Goal: Transaction & Acquisition: Subscribe to service/newsletter

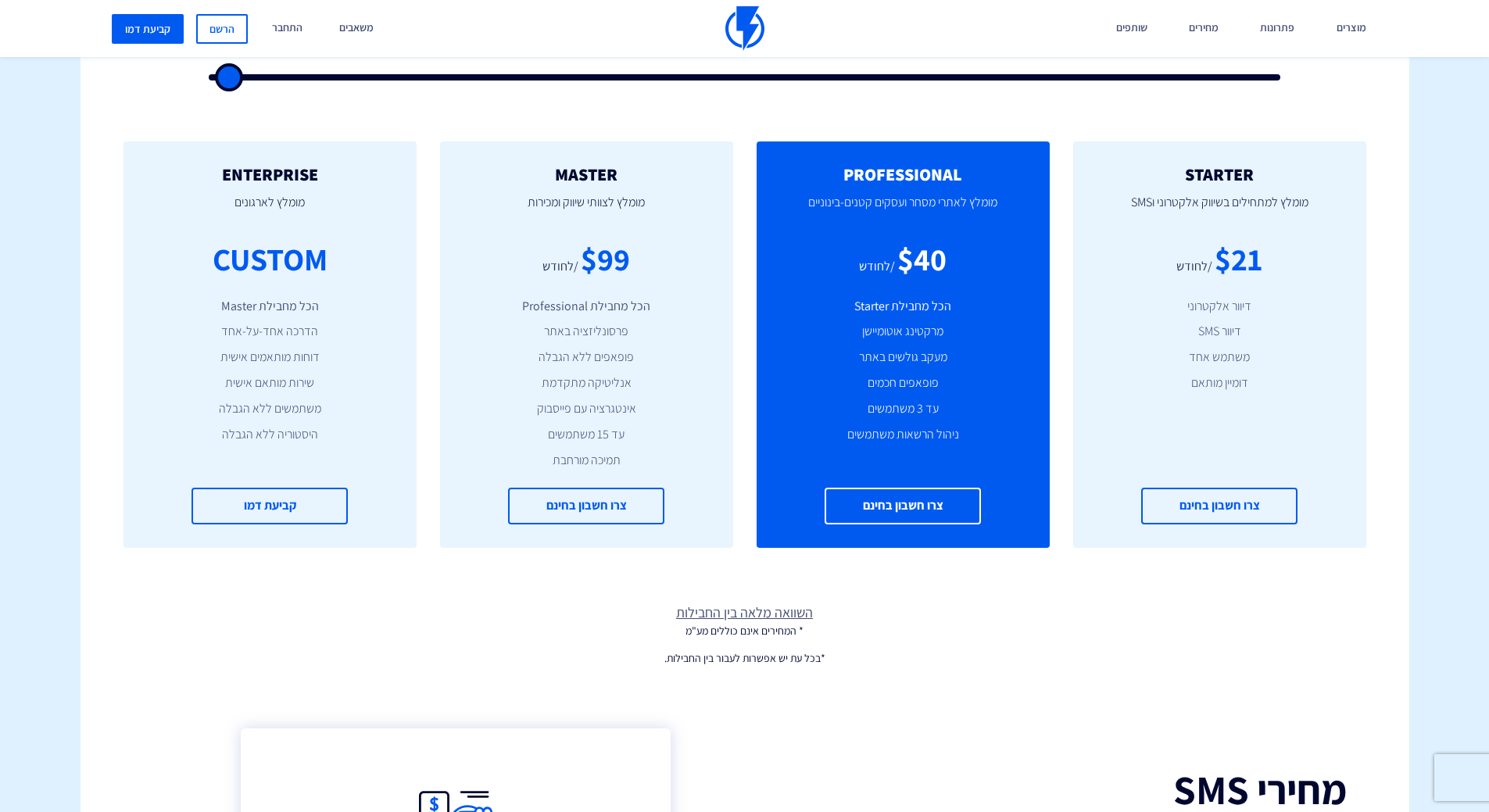
scroll to position [469, 0]
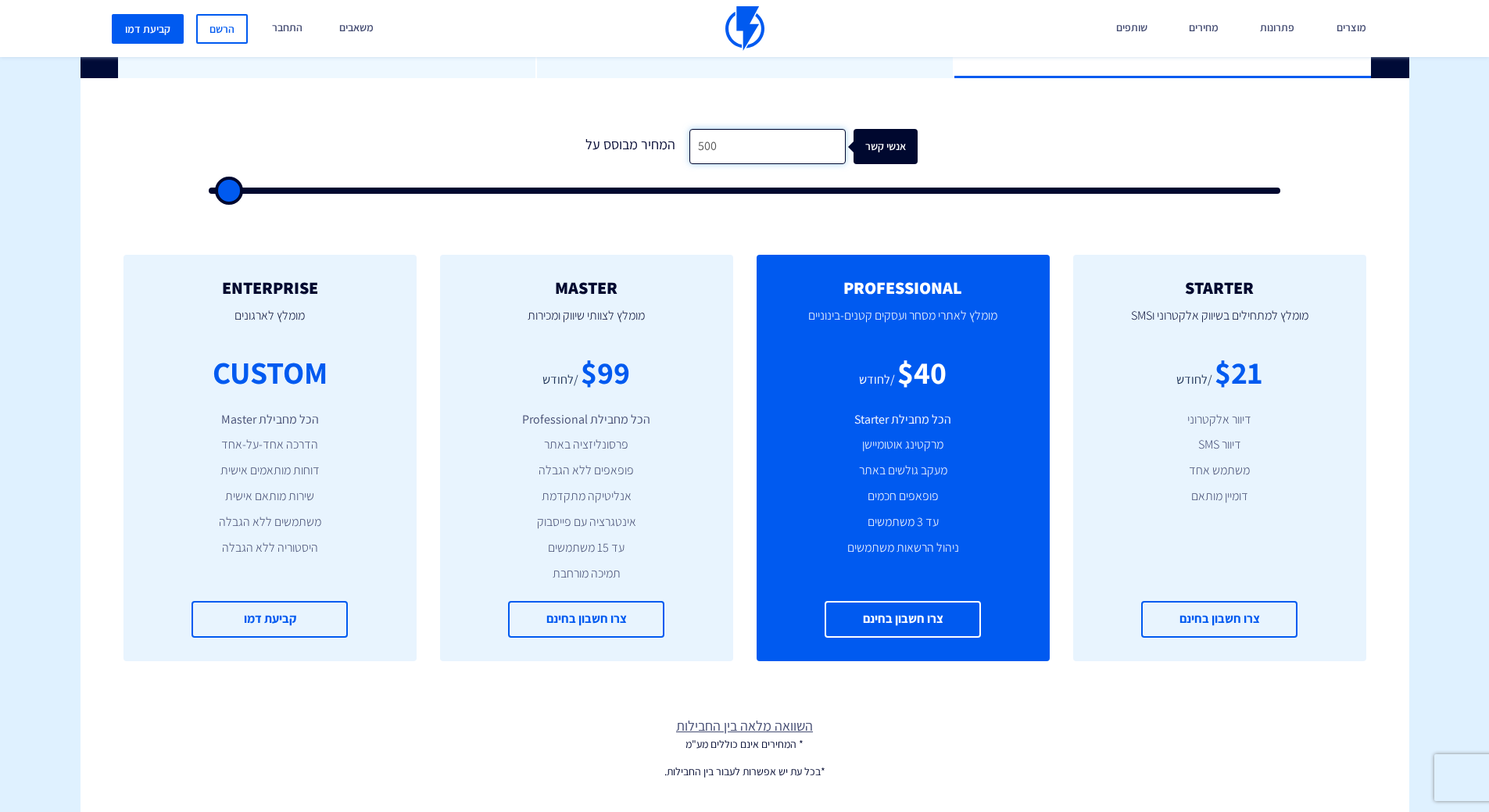
click at [735, 150] on input "500" at bounding box center [768, 146] width 157 height 35
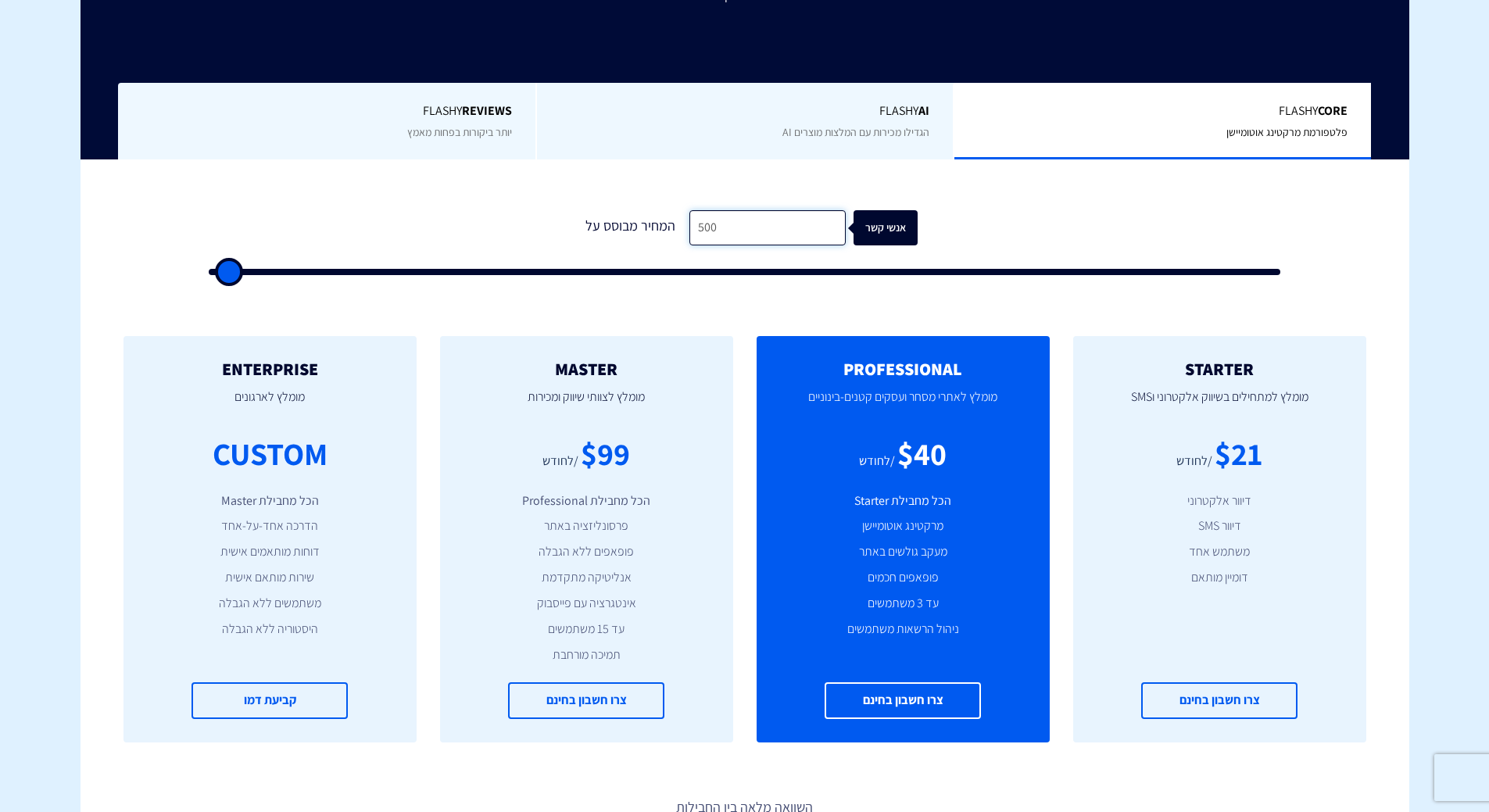
scroll to position [313, 0]
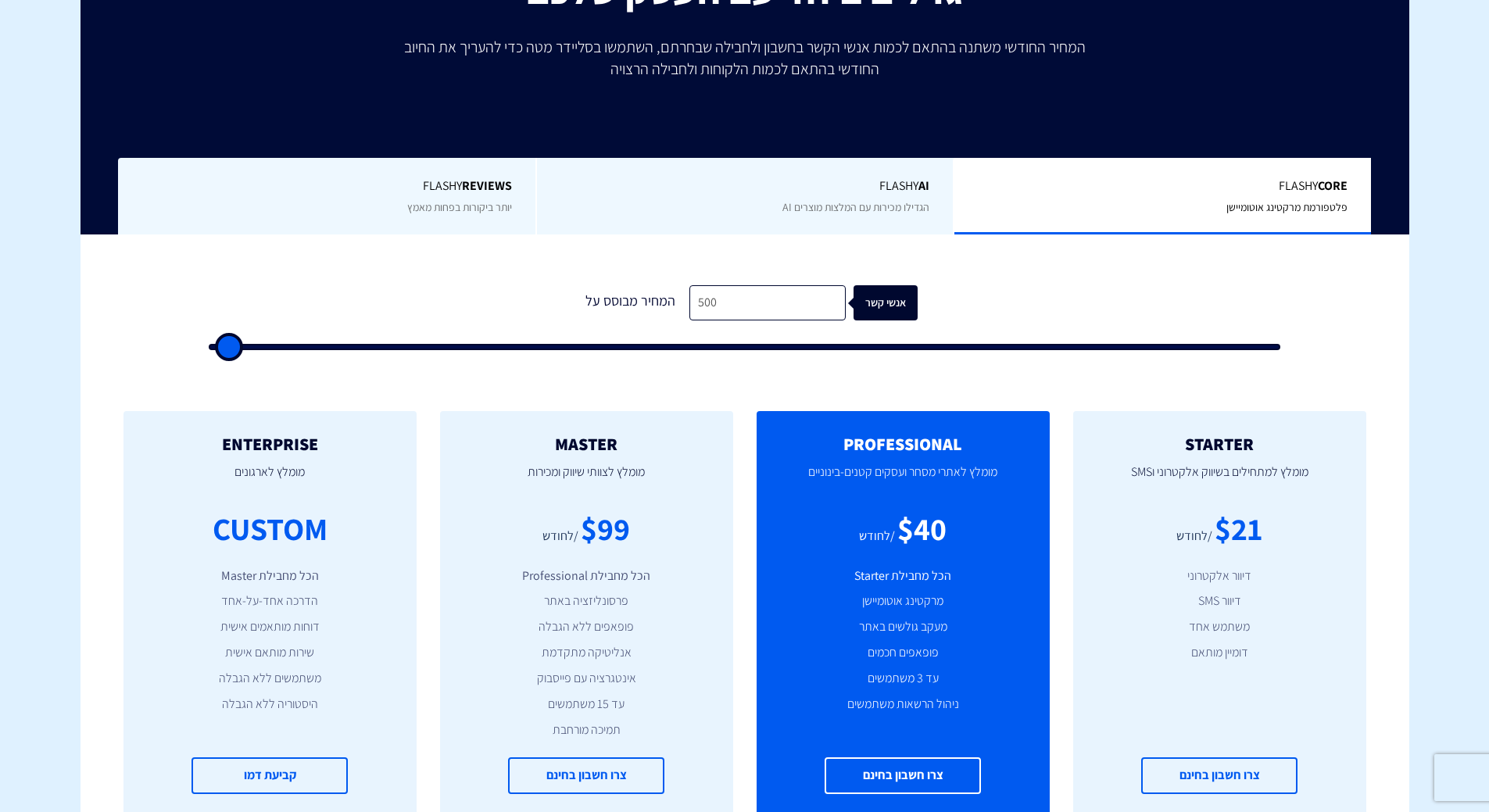
type input "1,500"
type input "1500"
type input "2,000"
type input "2000"
type input "2,500"
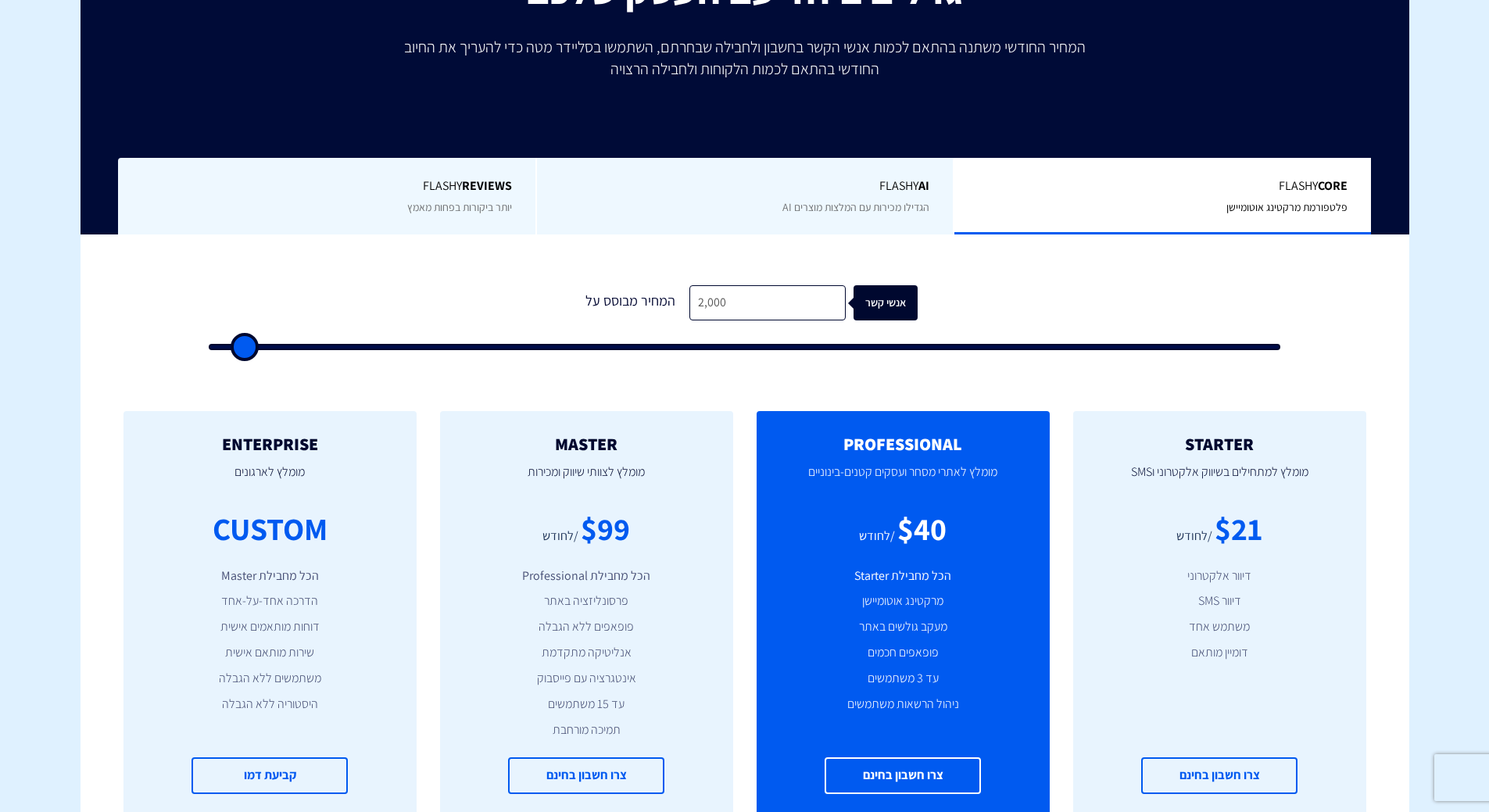
type input "2500"
type input "3,000"
type input "3000"
type input "3,500"
type input "3500"
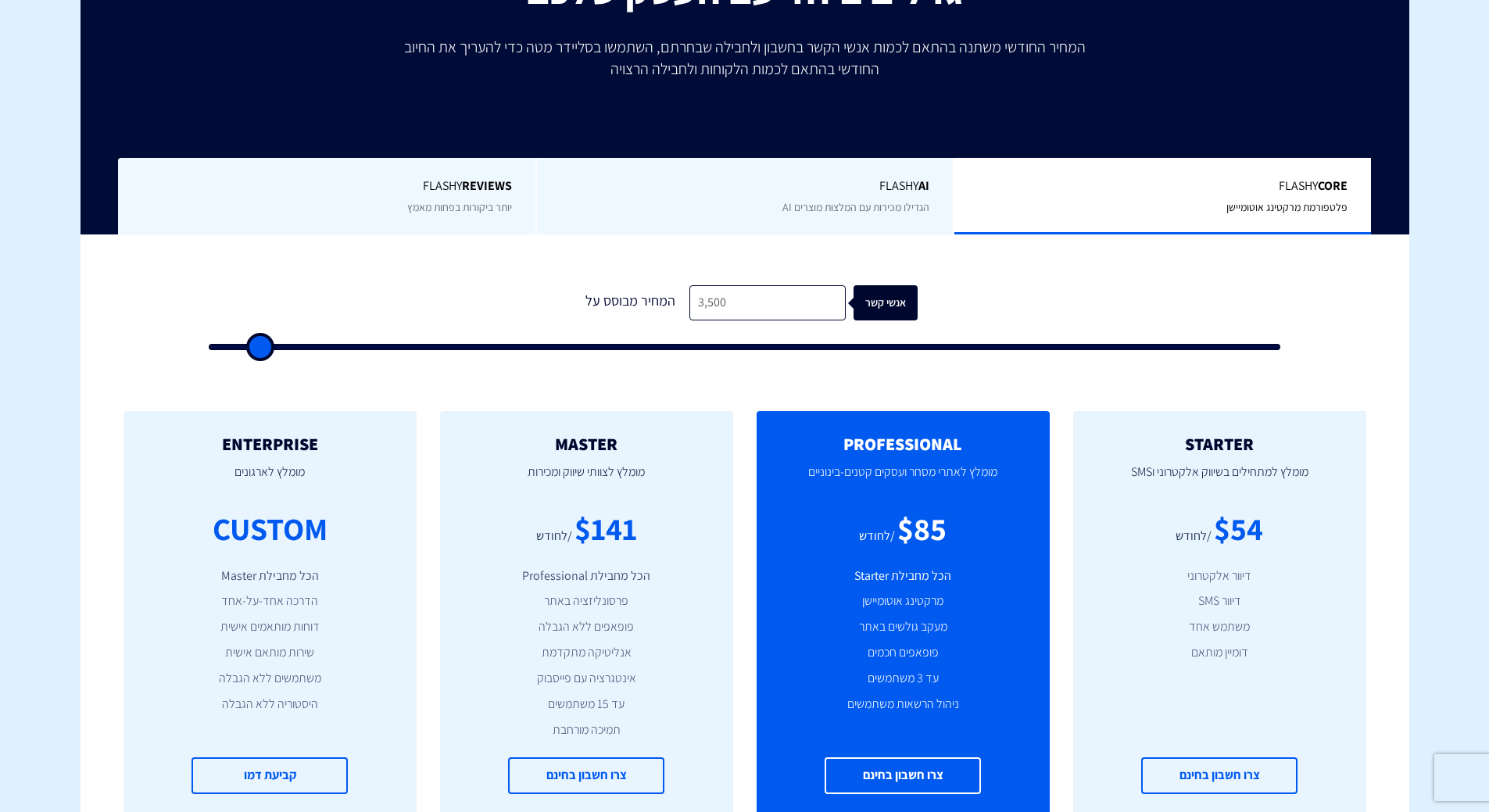
type input "4,000"
type input "4000"
type input "3,500"
type input "3500"
type input "3,000"
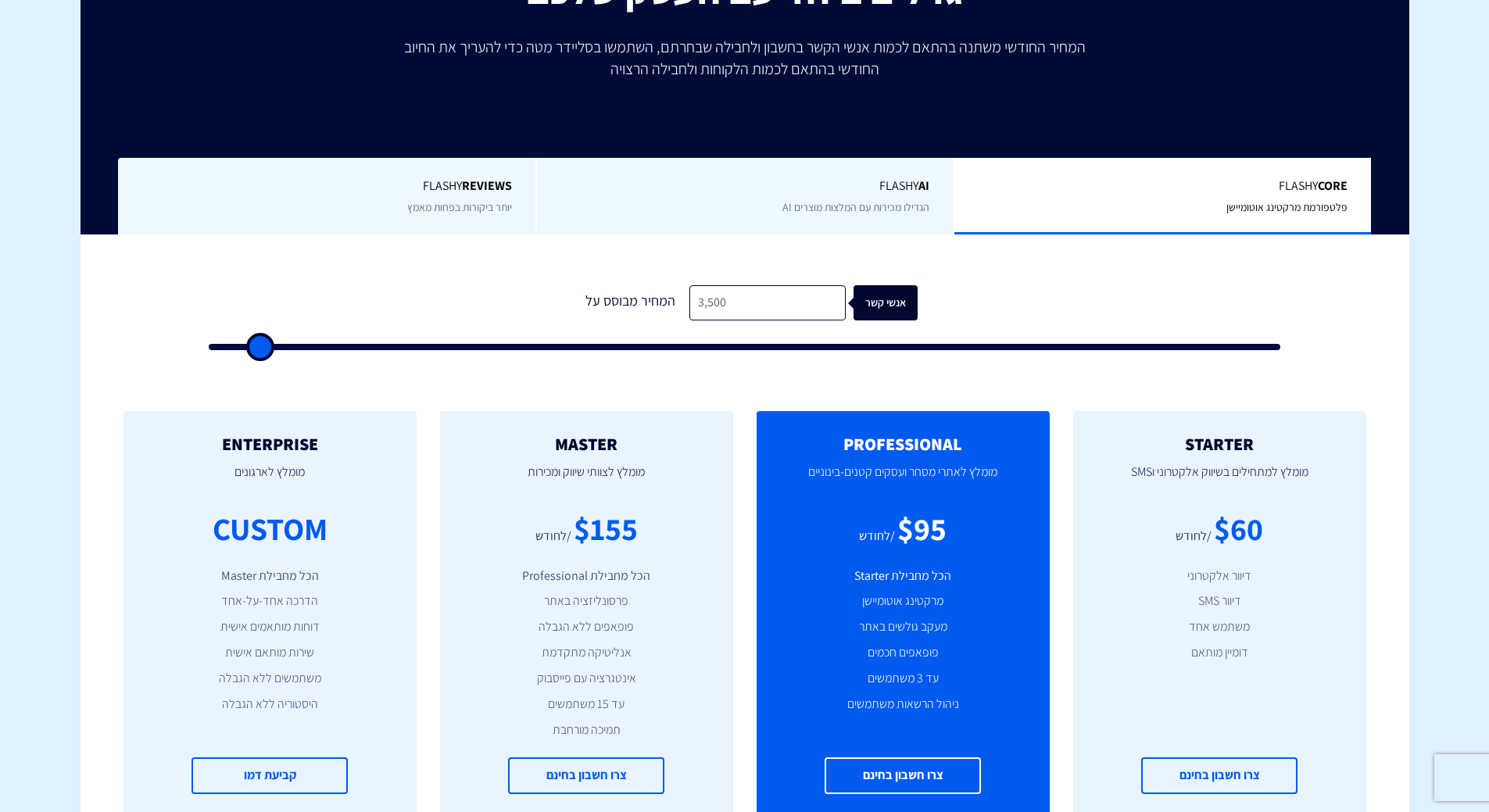
type input "3000"
type input "2,500"
type input "2500"
type input "2,000"
type input "2000"
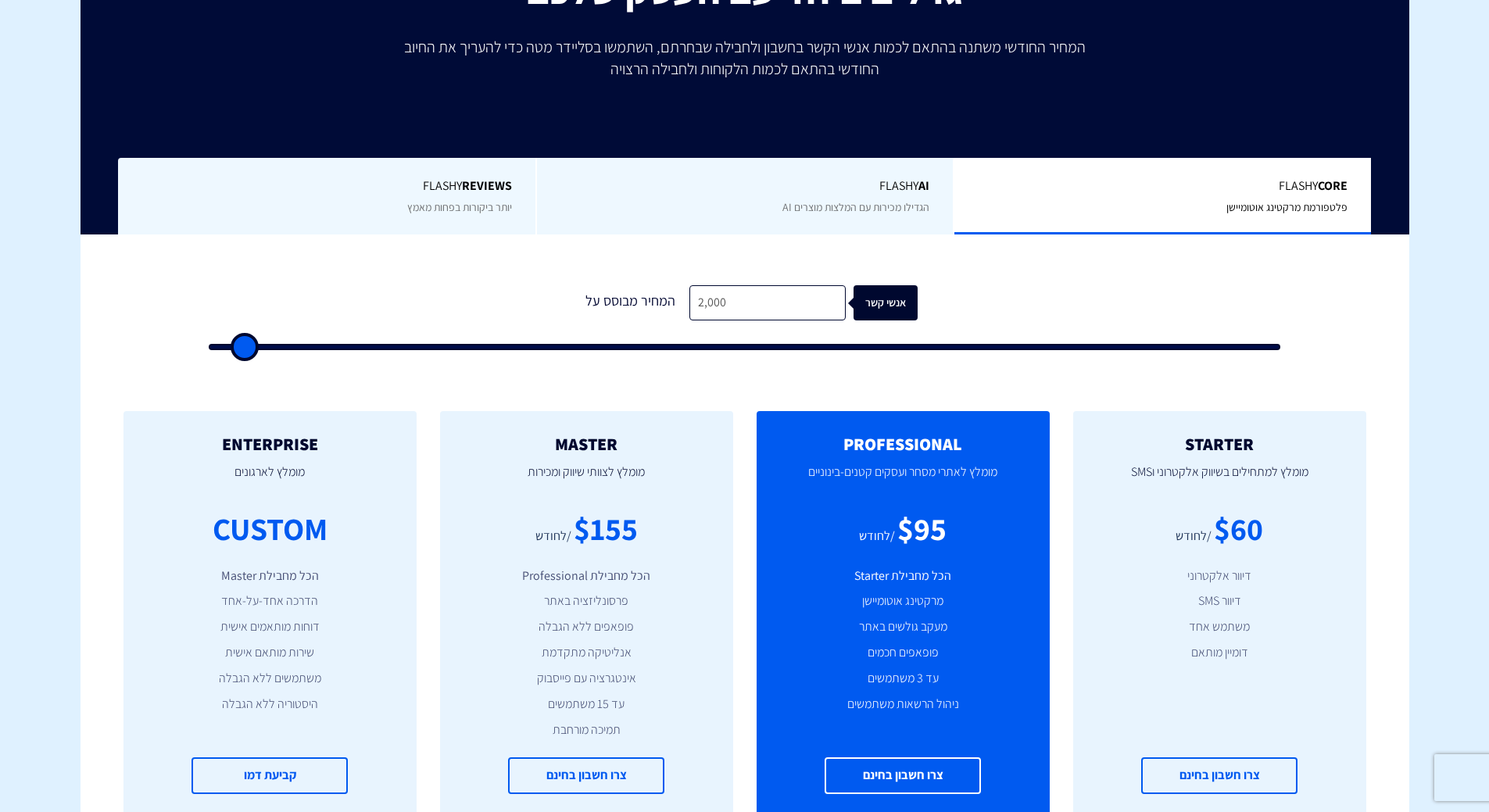
type input "1,500"
type input "1500"
type input "1,000"
type input "1000"
type input "500"
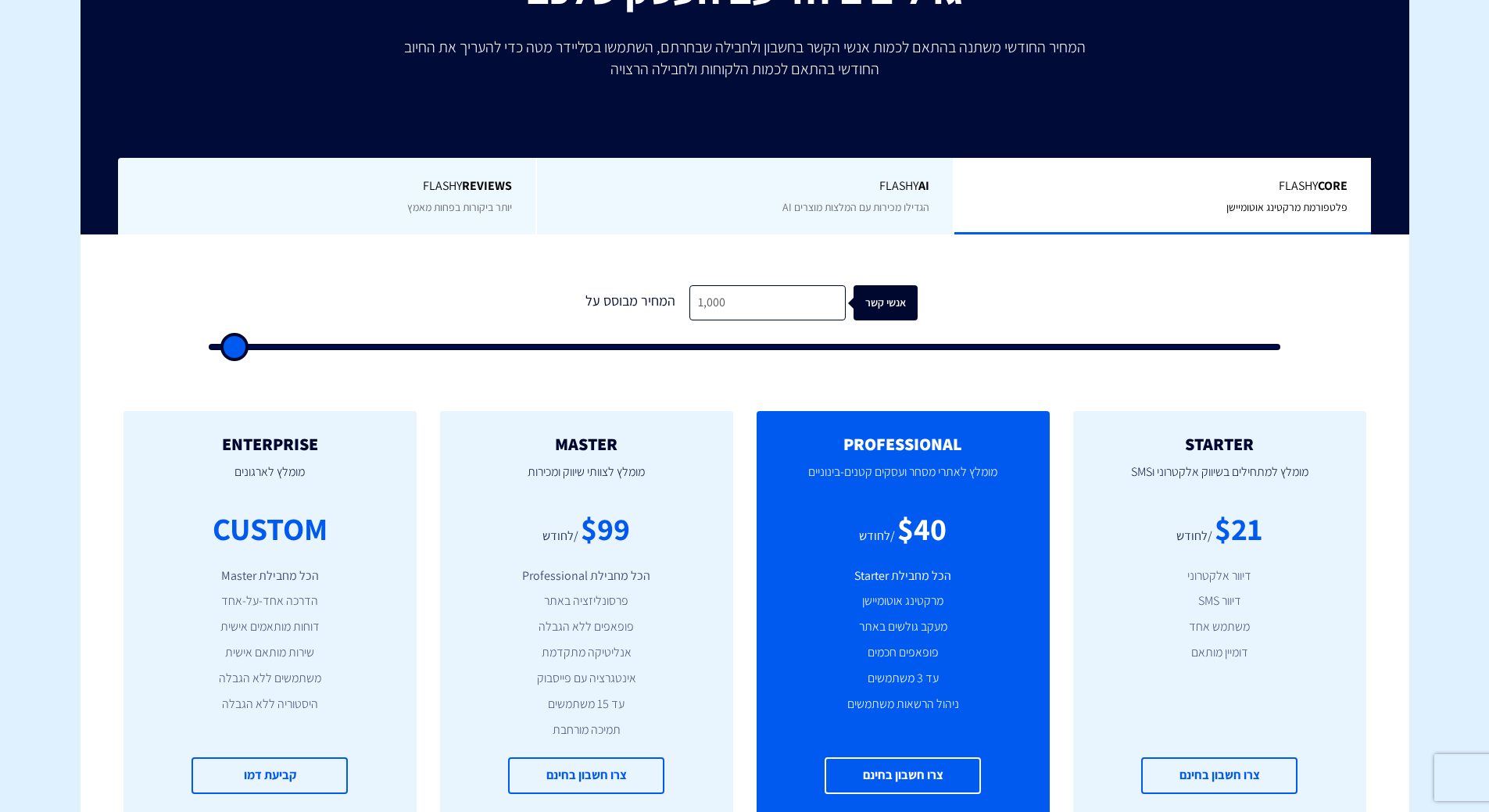
type input "500"
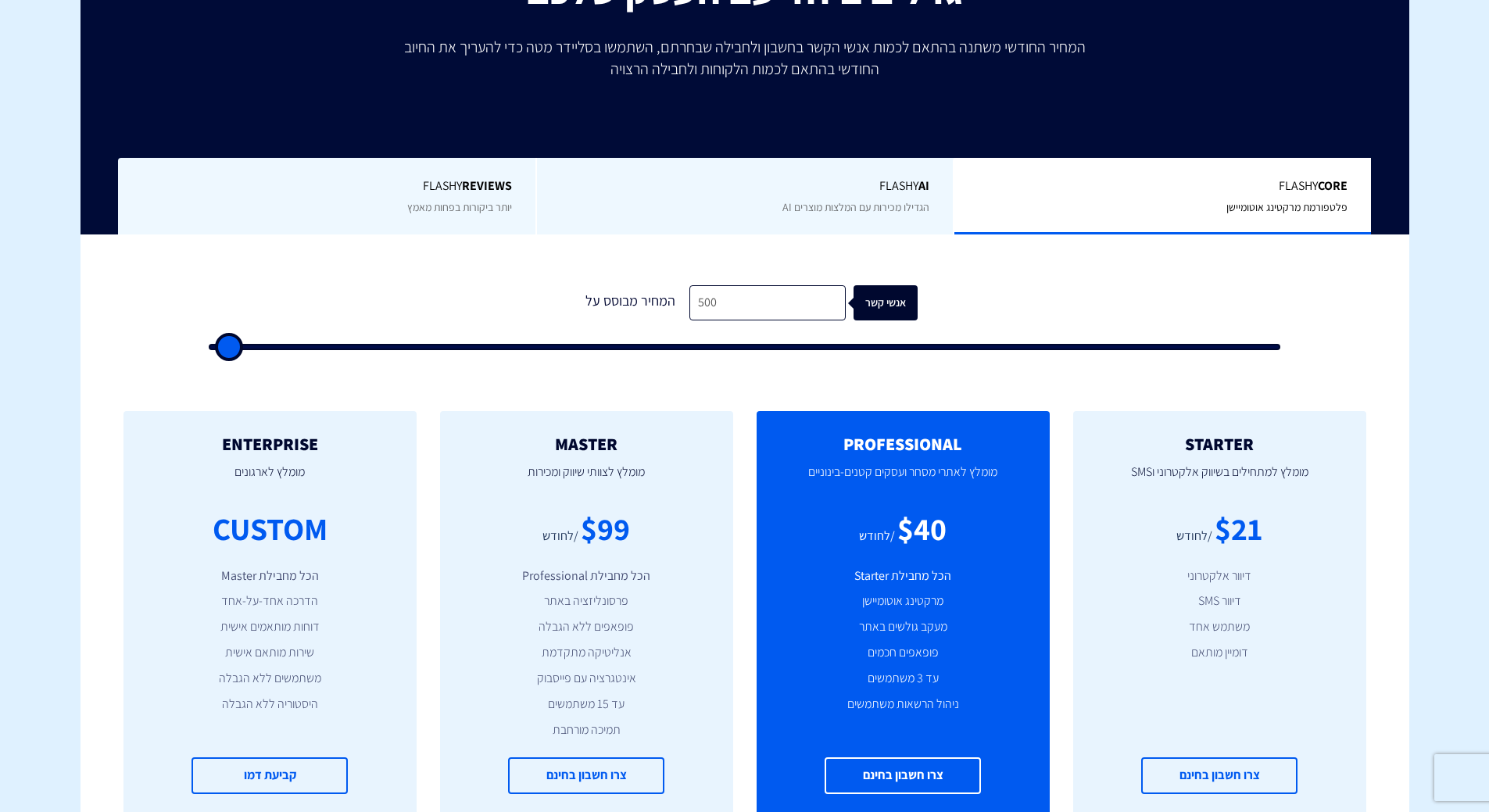
type input "500"
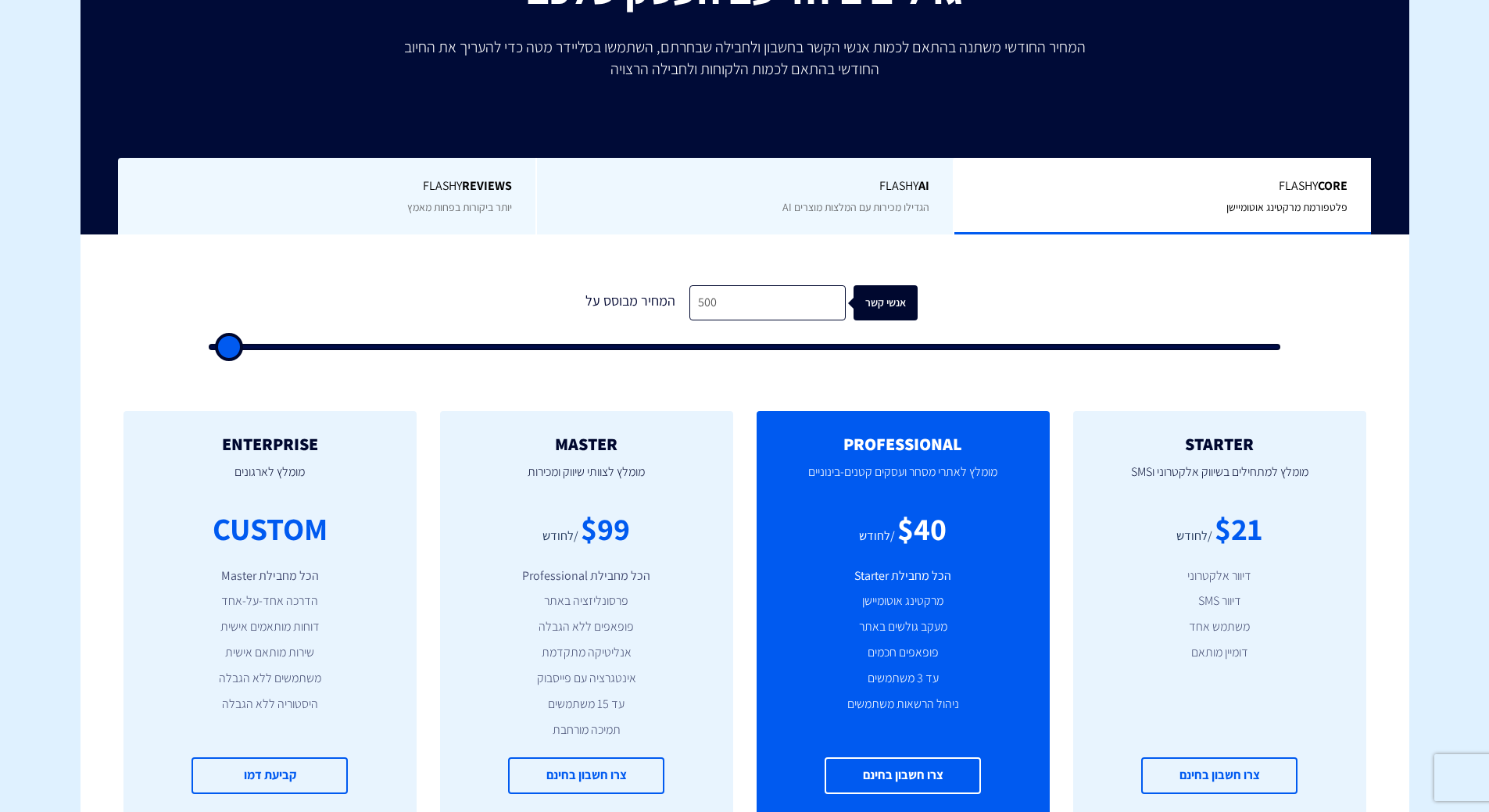
type input "500"
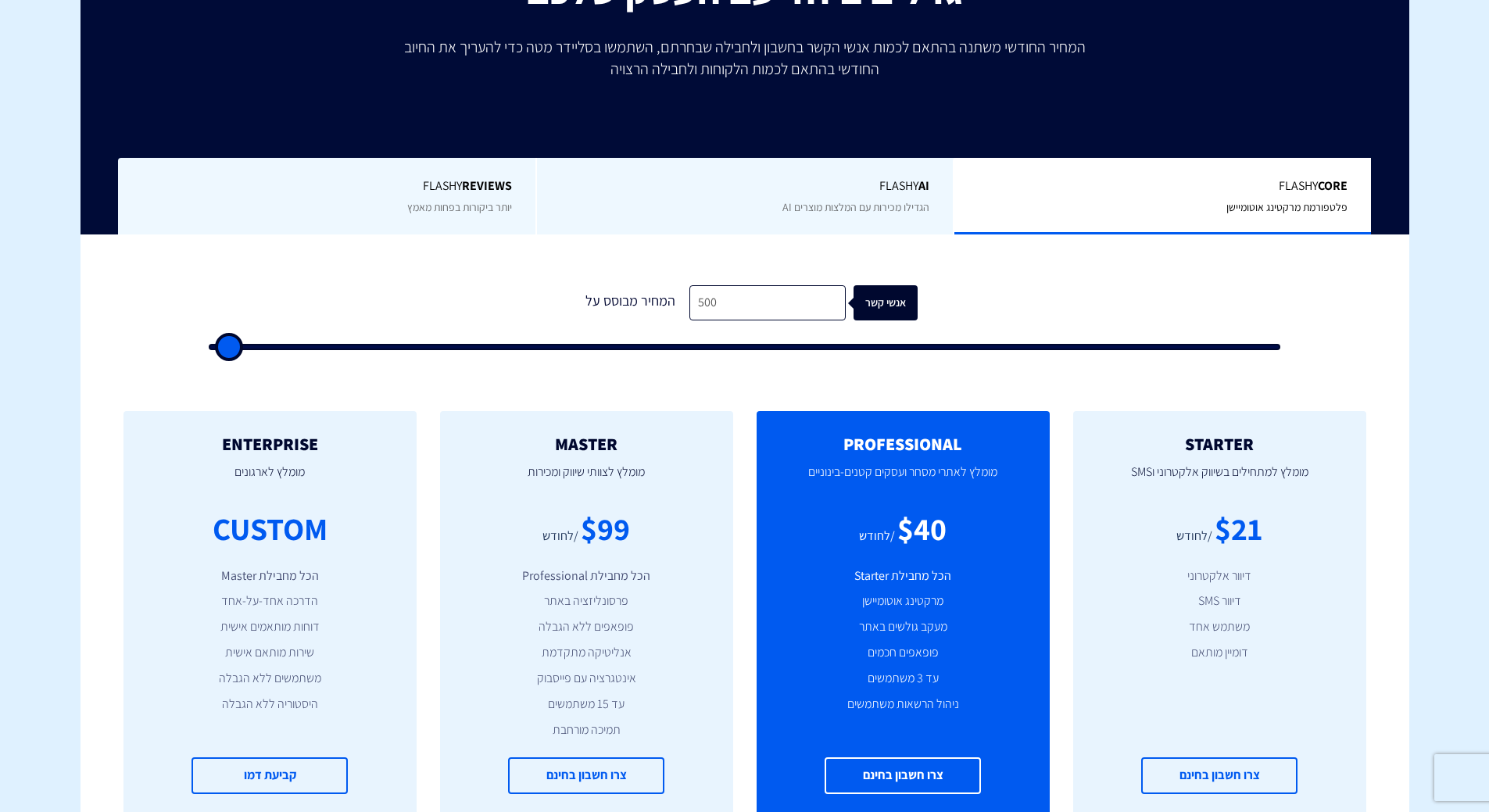
type input "500"
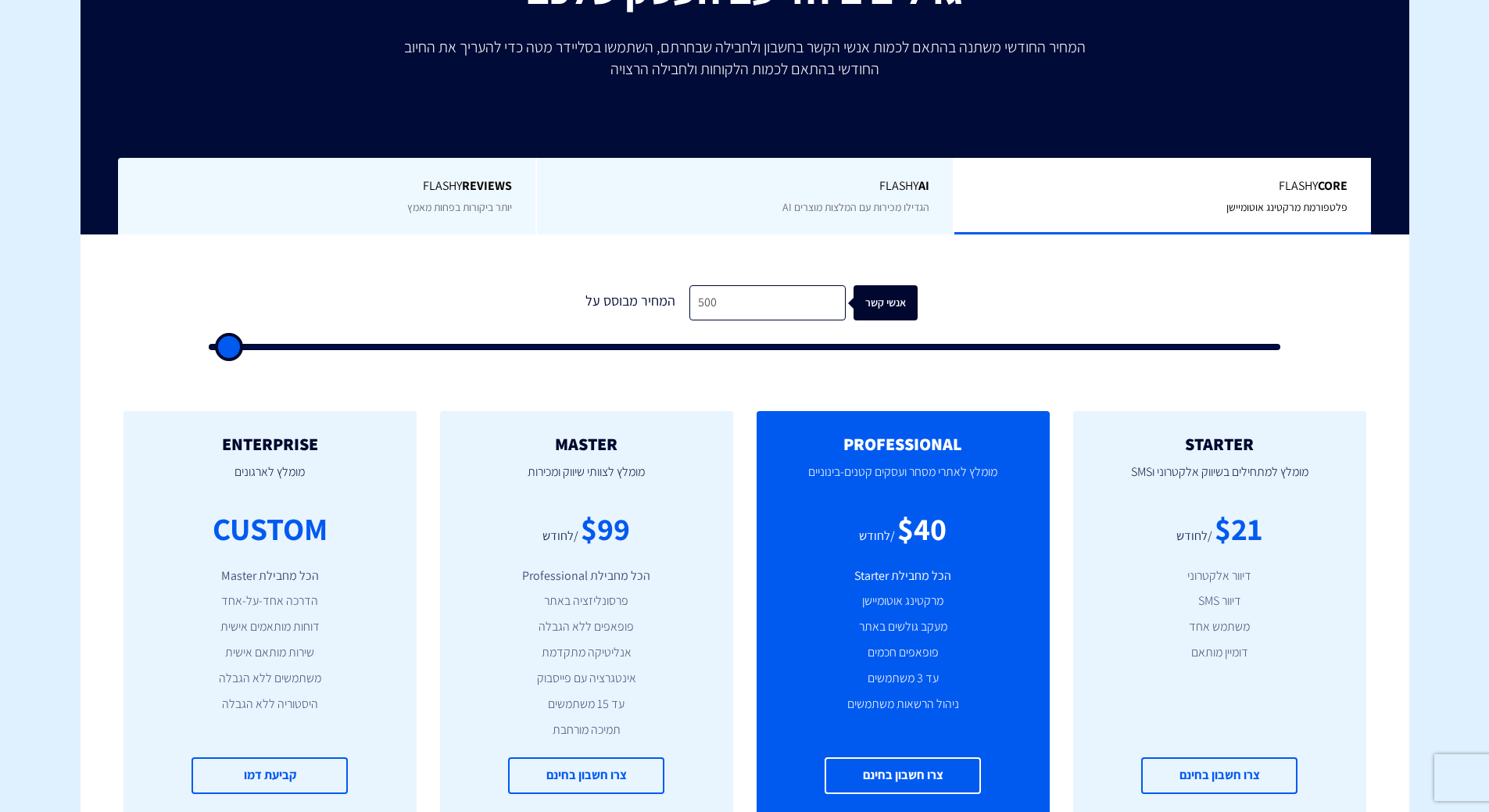
type input "500"
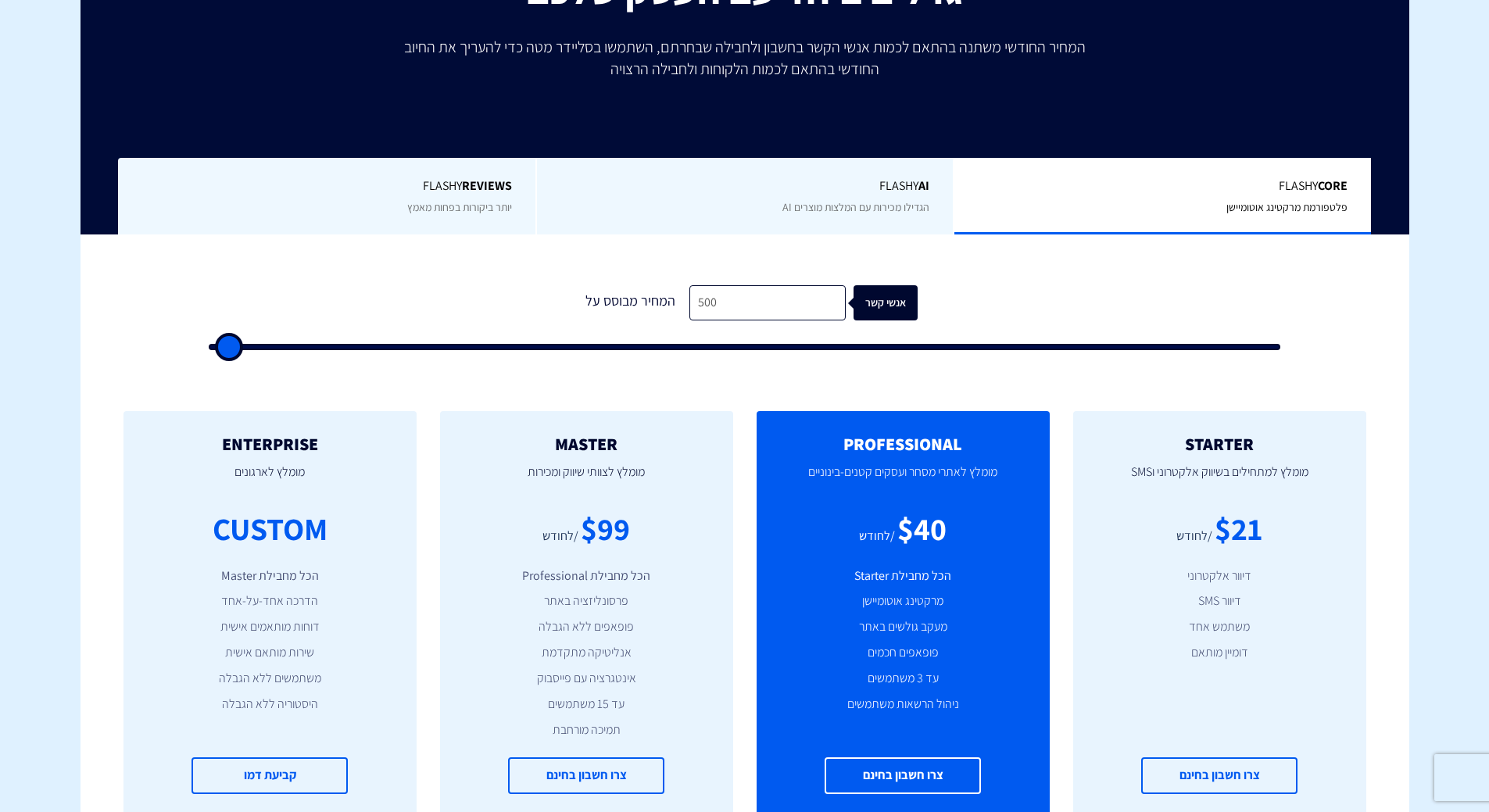
type input "500"
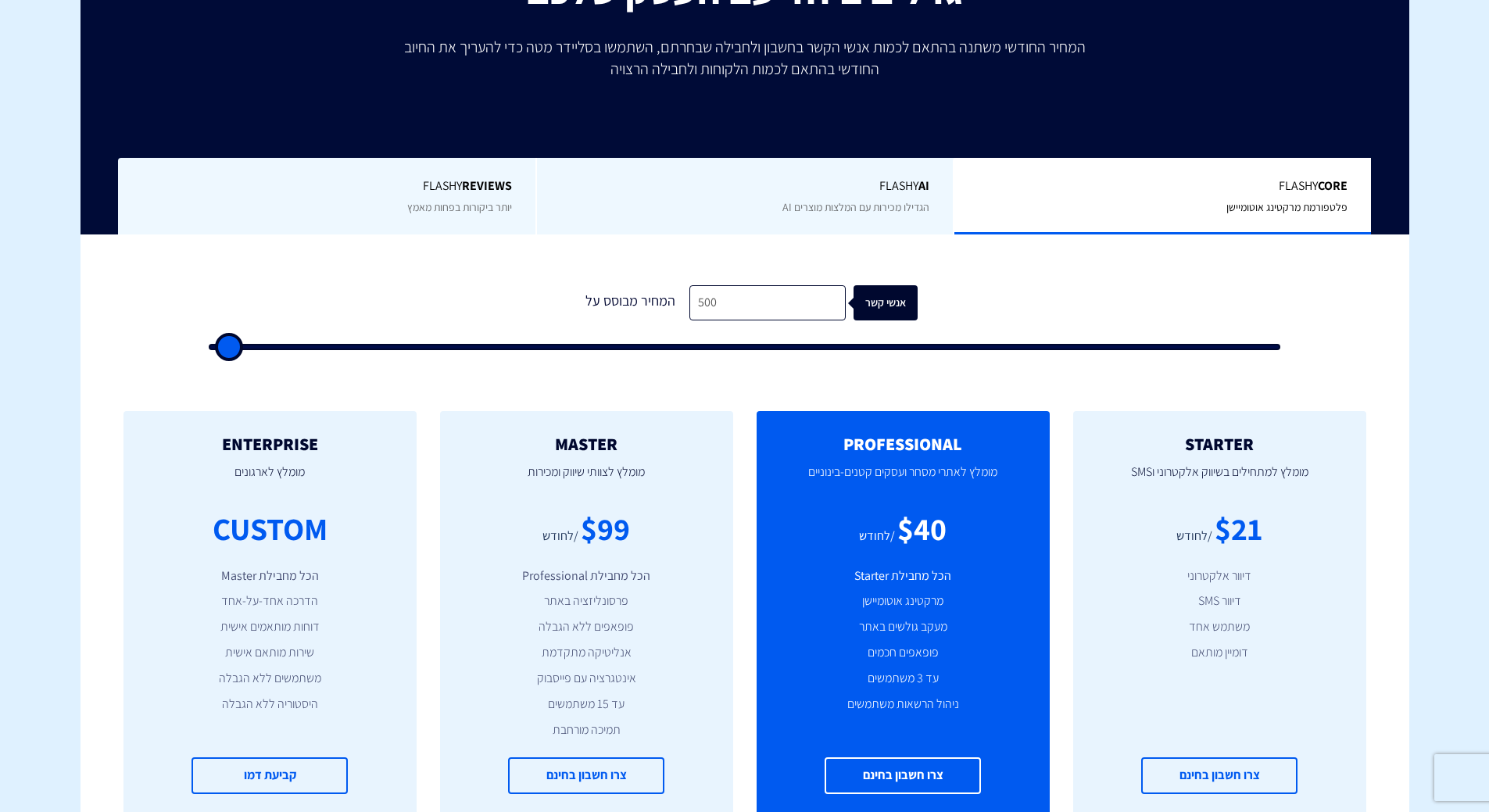
type input "500"
drag, startPoint x: 237, startPoint y: 348, endPoint x: 210, endPoint y: 347, distance: 27.0
click at [210, 347] on input "range" at bounding box center [745, 347] width 1073 height 6
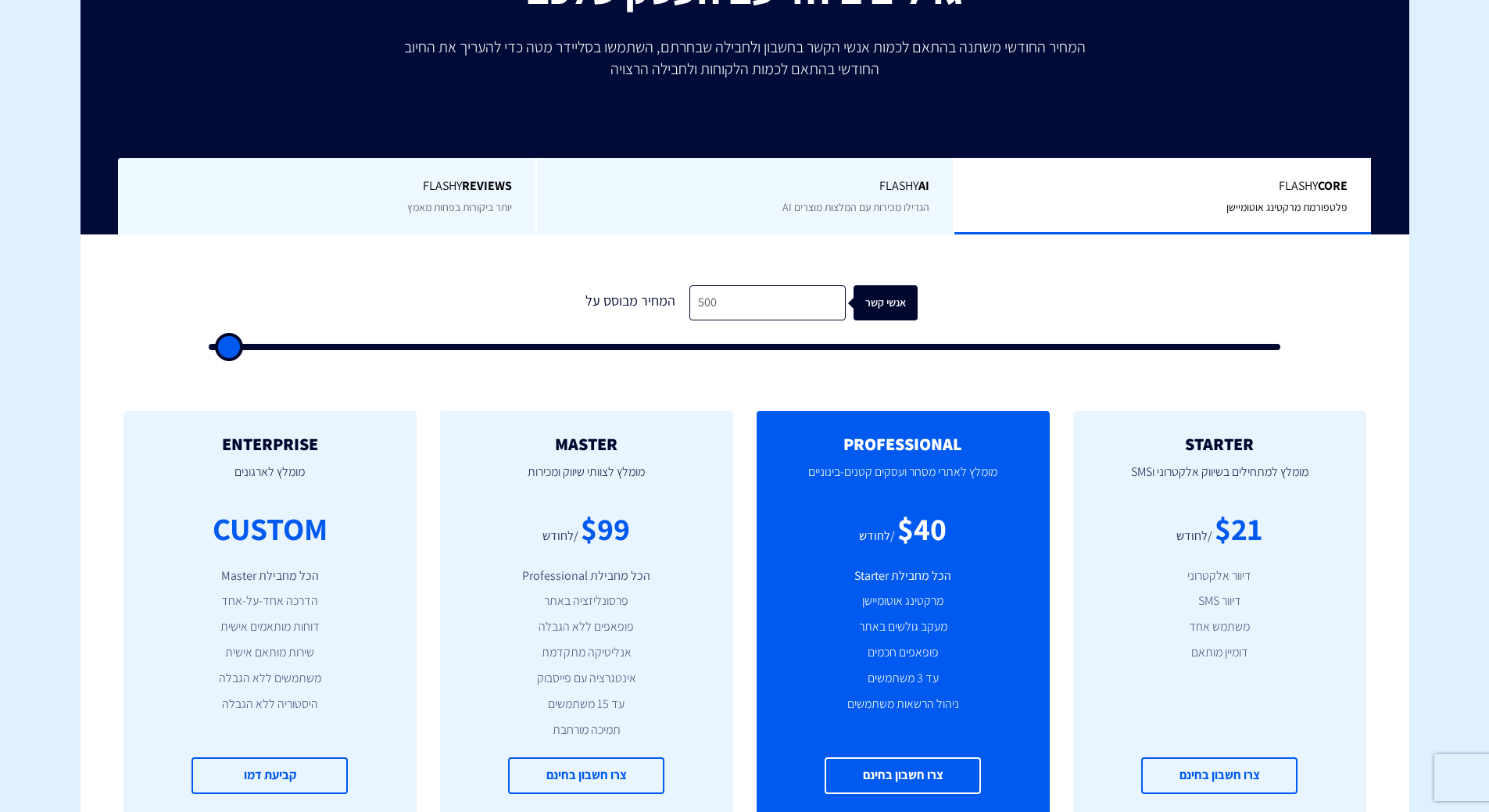
click at [356, 266] on div "1 המחיר מבוסס על 500 אנשי קשר" at bounding box center [745, 313] width 1103 height 134
